Goal: Check status

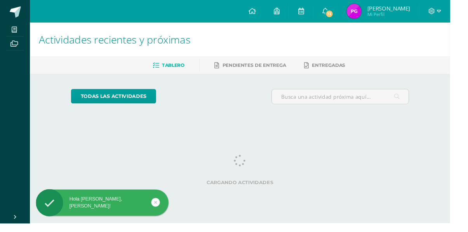
click at [426, 17] on span "Mi Perfil" at bounding box center [404, 15] width 45 height 7
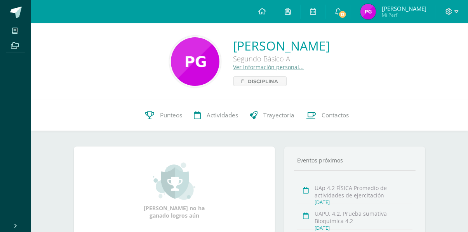
click at [161, 110] on link "Punteos" at bounding box center [164, 115] width 49 height 31
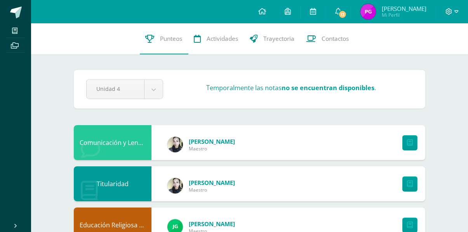
click at [403, 155] on div at bounding box center [408, 142] width 35 height 35
click at [413, 139] on link at bounding box center [409, 142] width 15 height 15
